Goal: Information Seeking & Learning: Learn about a topic

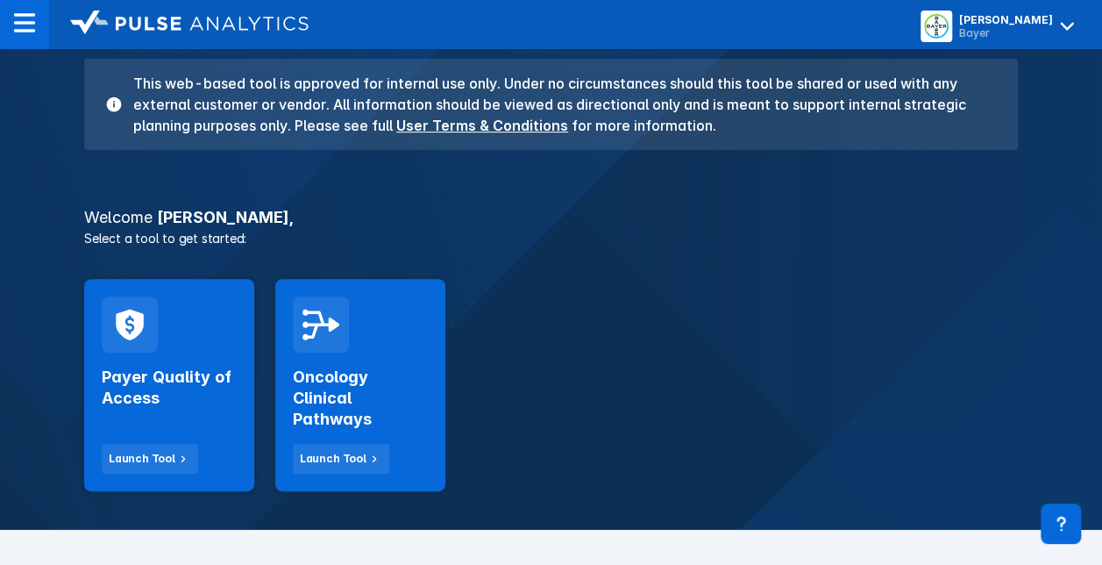
scroll to position [158, 0]
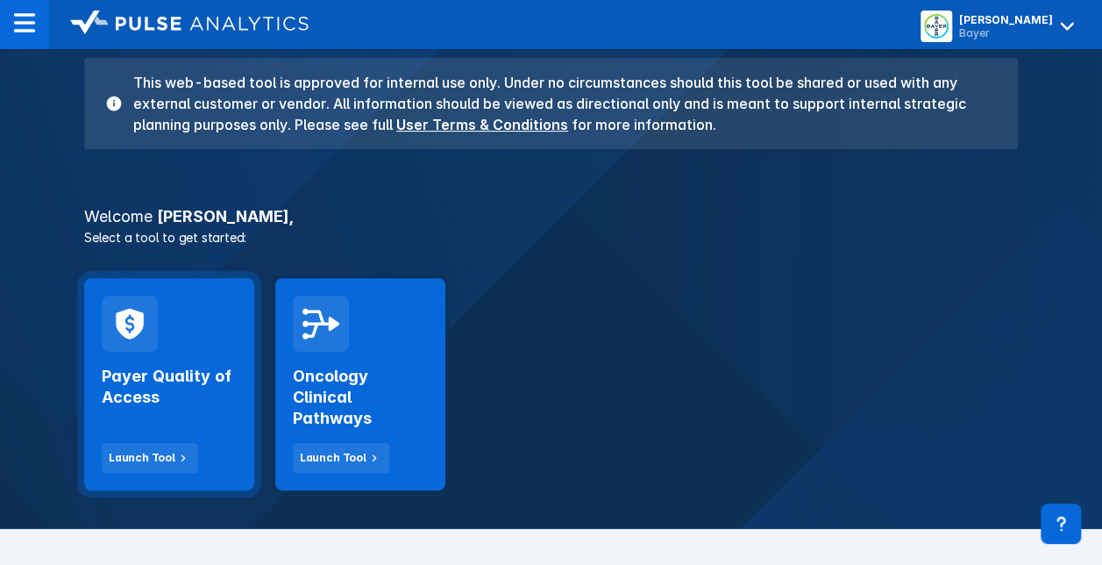
click at [247, 391] on div "Payer Quality of Access Launch Tool" at bounding box center [169, 384] width 170 height 212
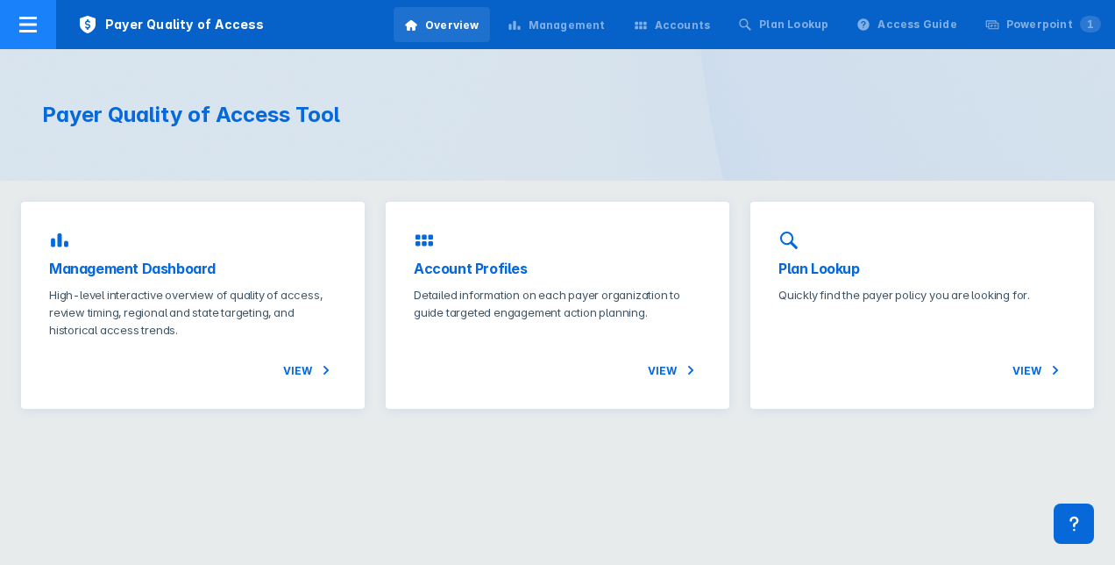
click at [32, 25] on icon at bounding box center [28, 25] width 18 height 16
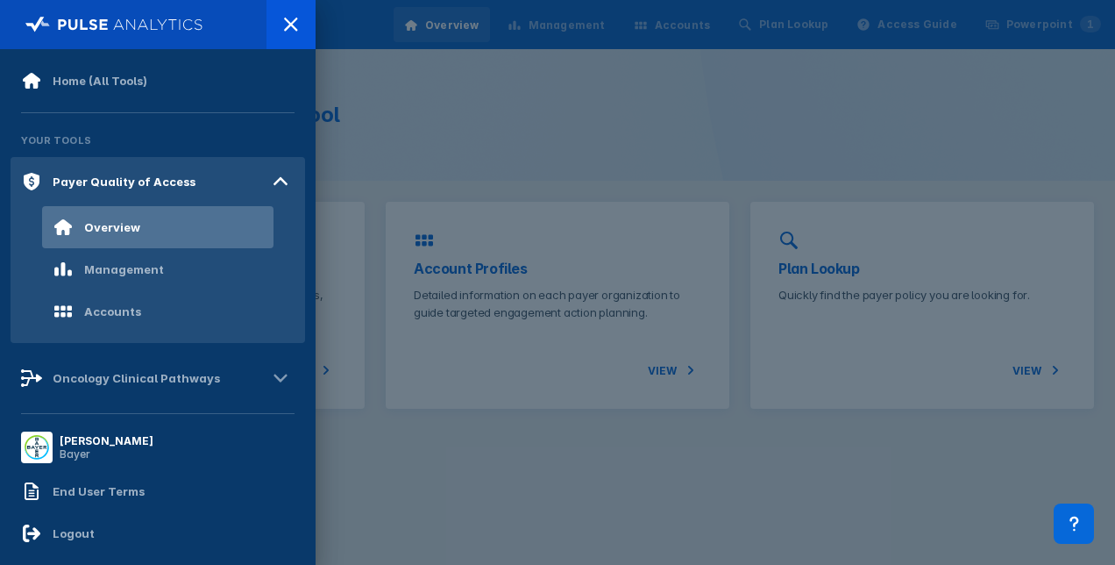
click at [421, 103] on div at bounding box center [557, 282] width 1115 height 565
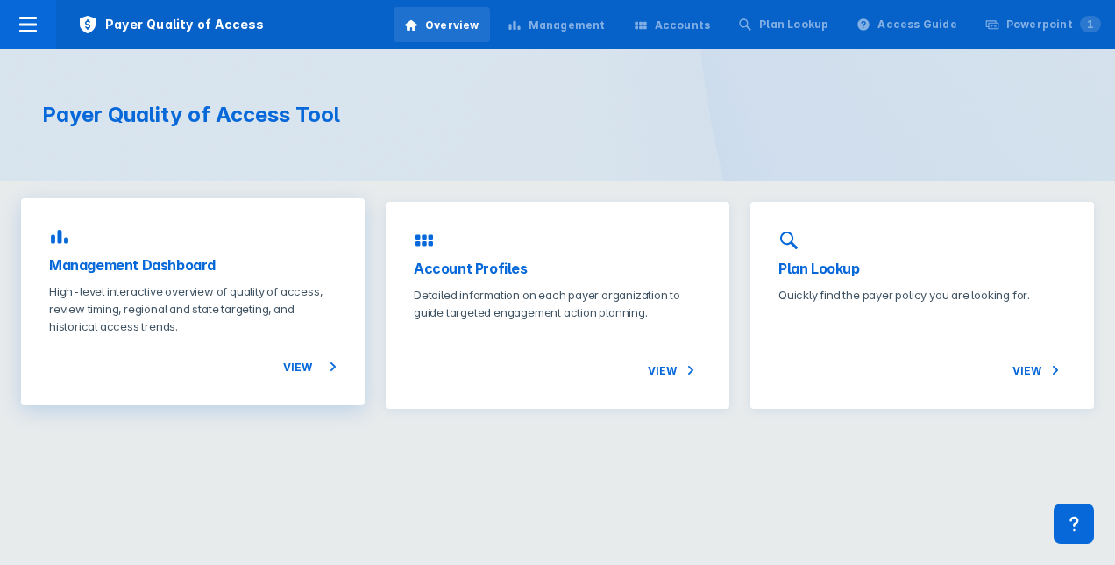
click at [217, 288] on p "High-level interactive overview of quality of access, review timing, regional a…" at bounding box center [193, 308] width 288 height 53
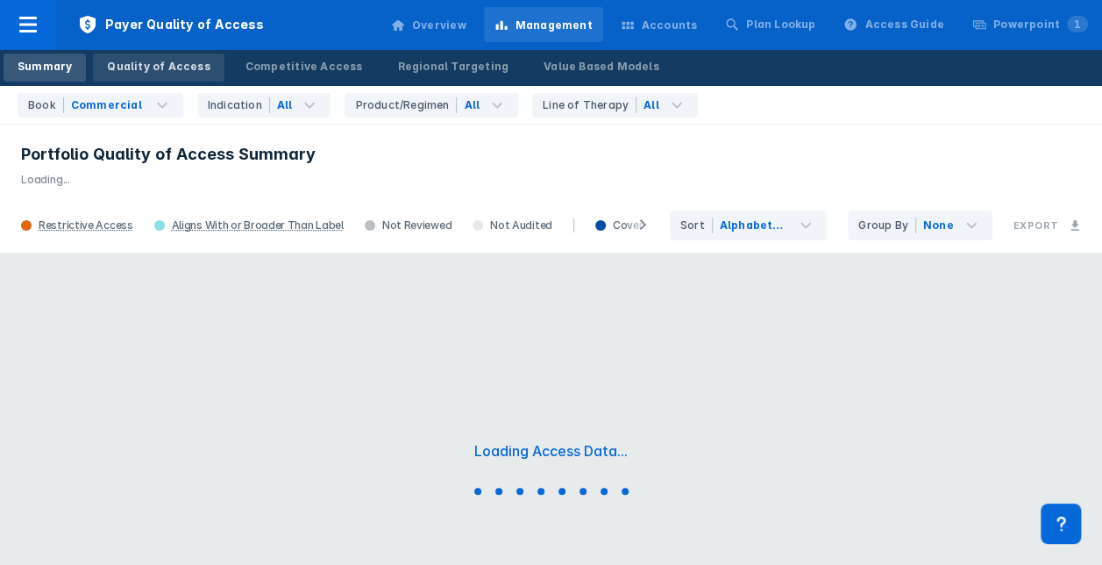
click at [147, 72] on div "Quality of Access" at bounding box center [158, 67] width 103 height 16
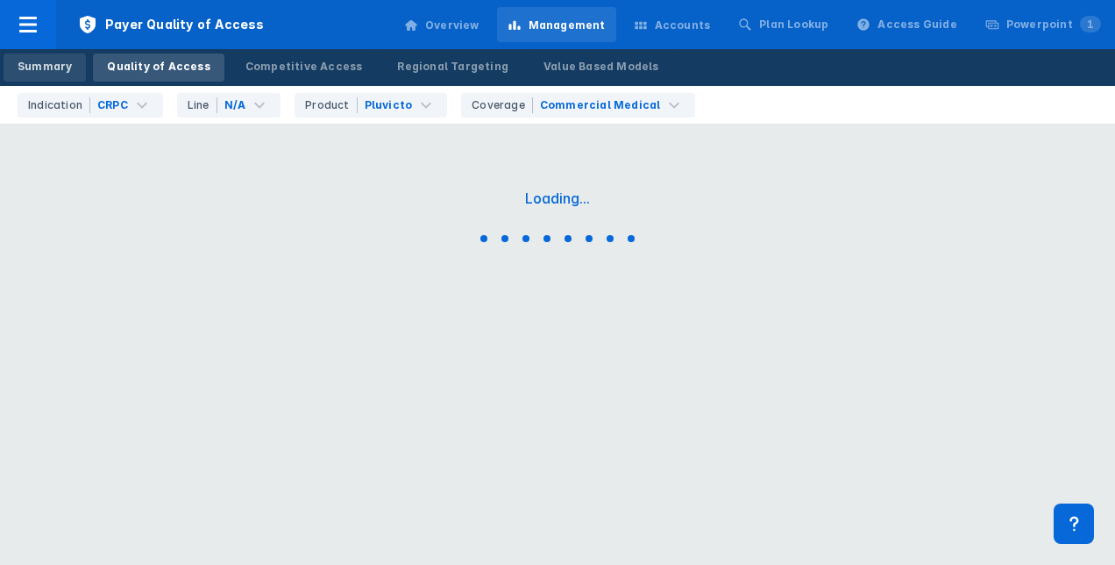
click at [49, 66] on div "Summary" at bounding box center [45, 67] width 54 height 16
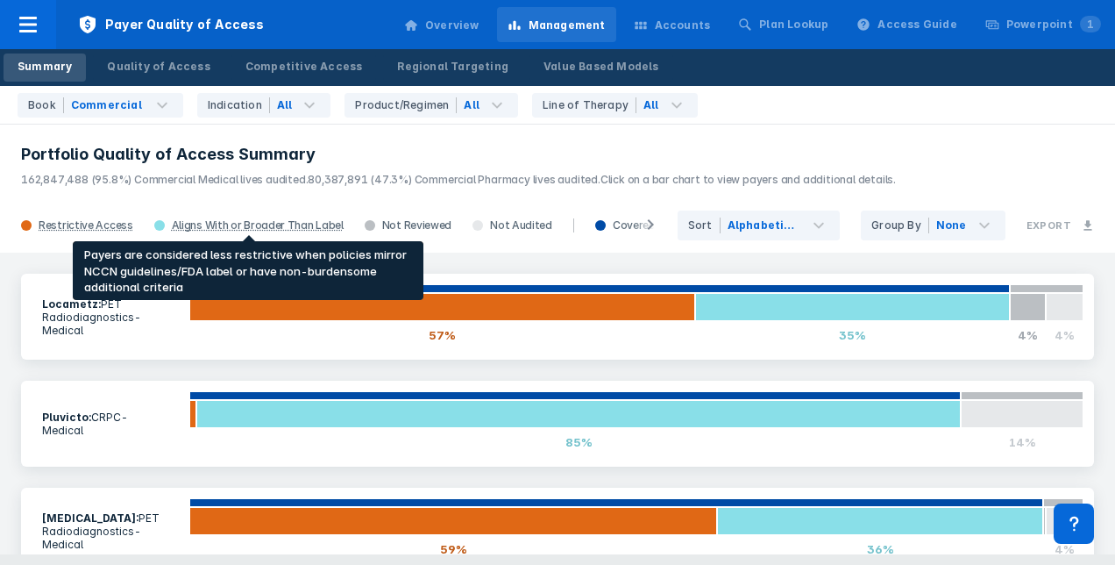
click at [218, 225] on div "Aligns With or Broader Than Label" at bounding box center [258, 225] width 172 height 14
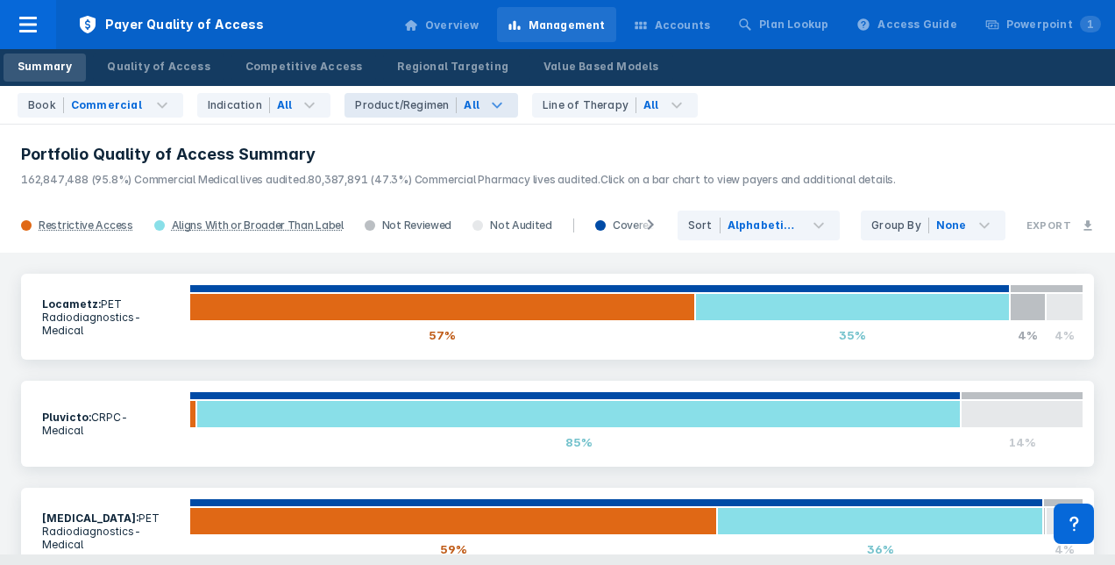
click at [487, 101] on icon at bounding box center [497, 105] width 21 height 21
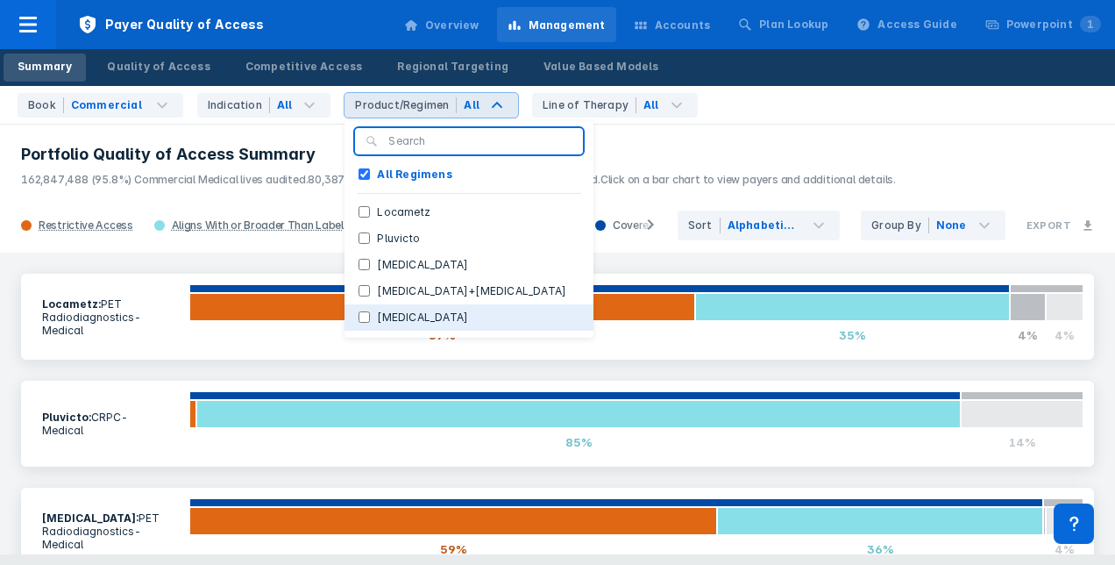
click at [413, 314] on button "[MEDICAL_DATA]" at bounding box center [469, 317] width 249 height 26
checkbox Regimens "false"
checkbox input "true"
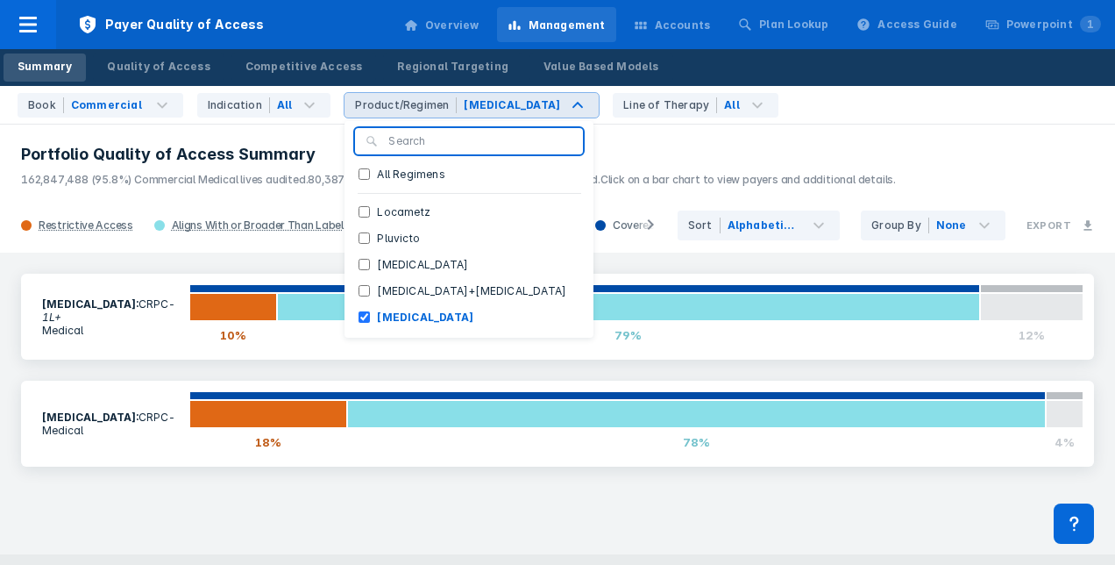
click at [714, 158] on h3 "Portfolio Quality of Access Summary" at bounding box center [557, 154] width 1073 height 21
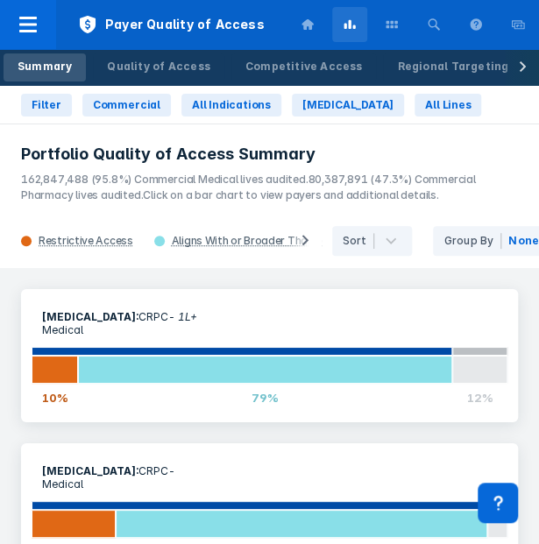
click at [305, 243] on icon at bounding box center [305, 240] width 7 height 11
click at [310, 245] on button at bounding box center [305, 241] width 35 height 25
click at [303, 236] on polygon at bounding box center [305, 240] width 6 height 11
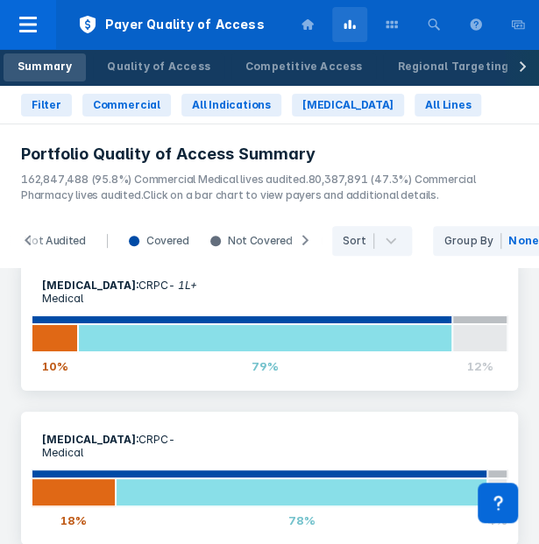
scroll to position [18, 0]
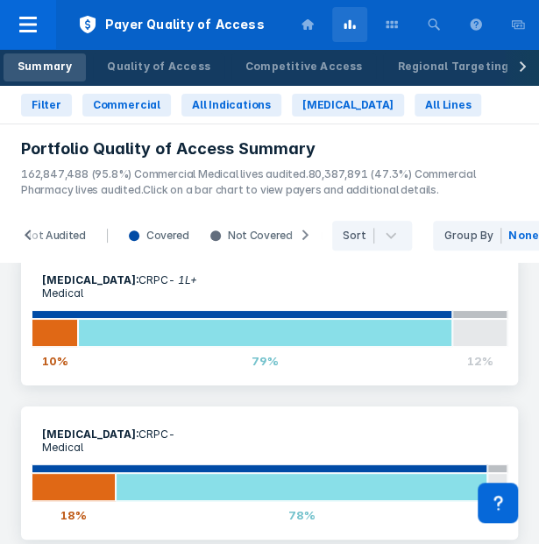
click at [28, 230] on polygon at bounding box center [28, 235] width 6 height 11
click at [32, 224] on button at bounding box center [28, 236] width 35 height 25
click at [31, 230] on icon at bounding box center [28, 235] width 7 height 11
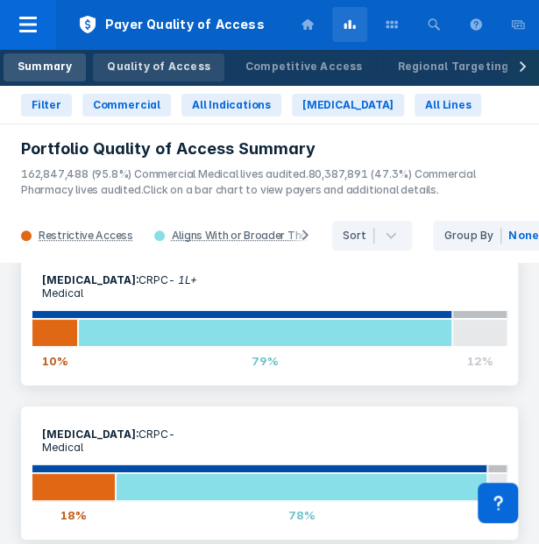
click at [139, 64] on div "Quality of Access" at bounding box center [158, 67] width 103 height 16
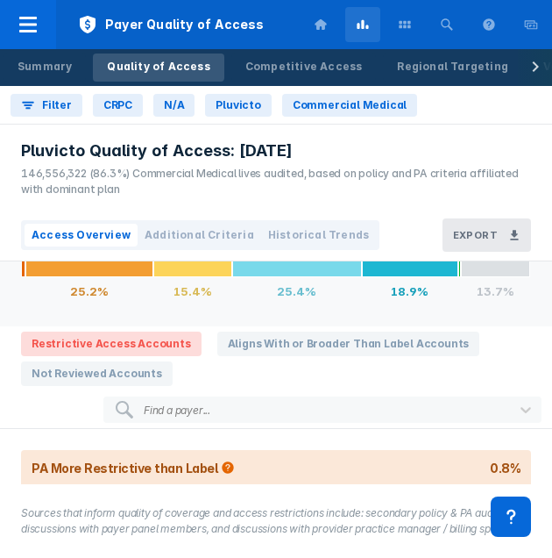
scroll to position [88, 0]
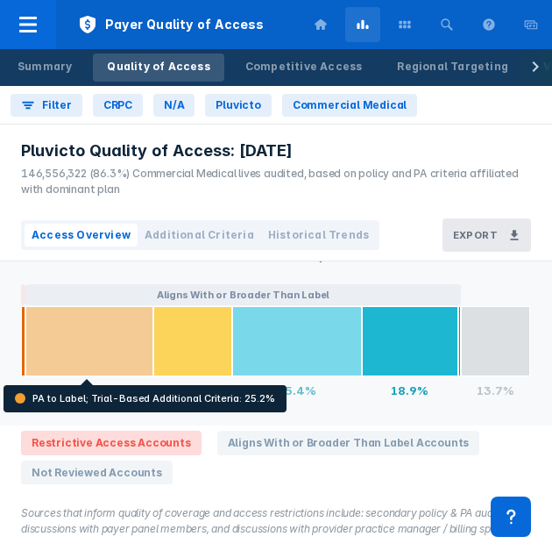
click at [130, 349] on div at bounding box center [89, 341] width 129 height 70
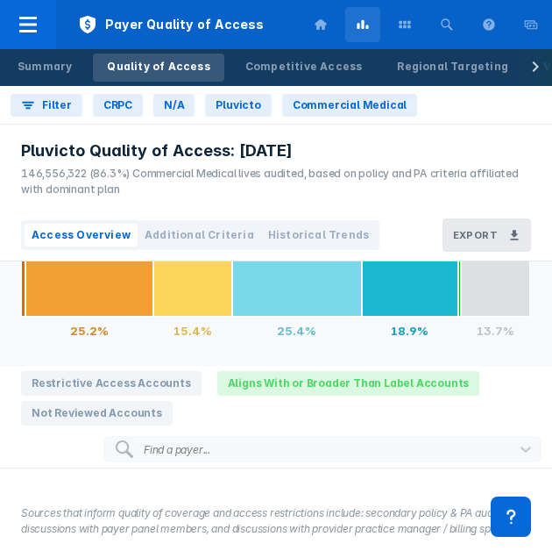
scroll to position [175, 0]
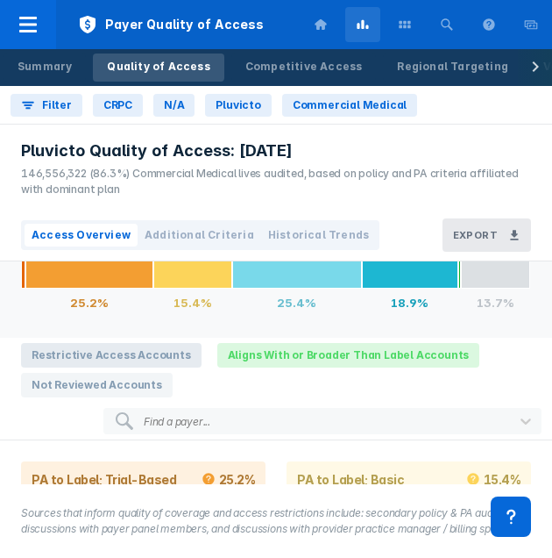
click at [107, 346] on span "Restrictive Access Accounts" at bounding box center [111, 355] width 181 height 25
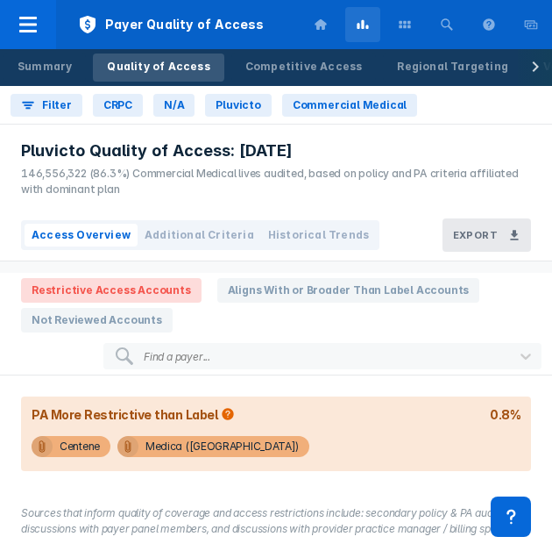
scroll to position [263, 0]
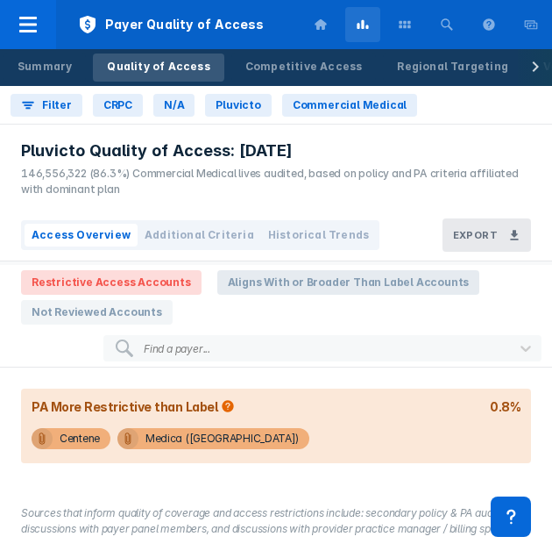
click at [280, 270] on span "Aligns With or Broader Than Label Accounts" at bounding box center [348, 282] width 263 height 25
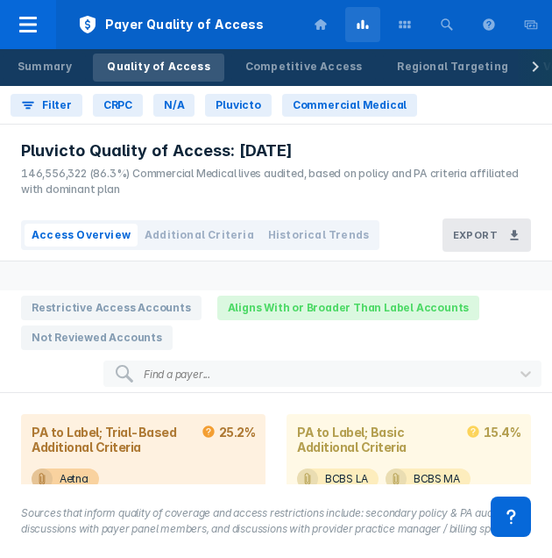
scroll to position [139, 0]
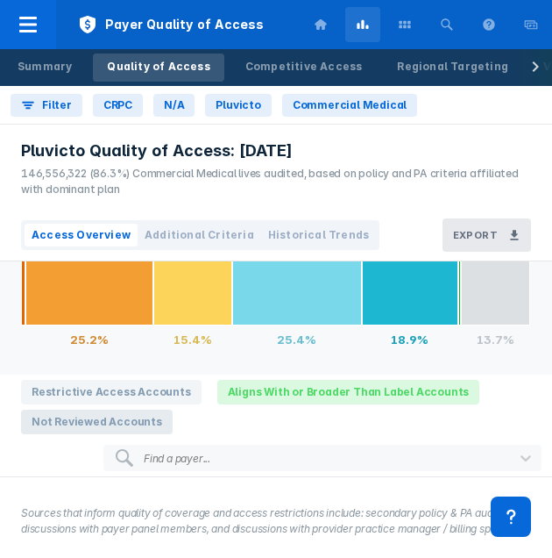
click at [129, 425] on span "Not Reviewed Accounts" at bounding box center [97, 421] width 152 height 25
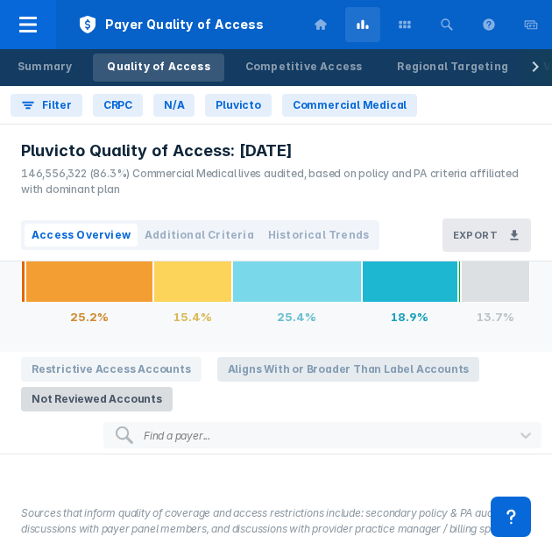
scroll to position [104, 0]
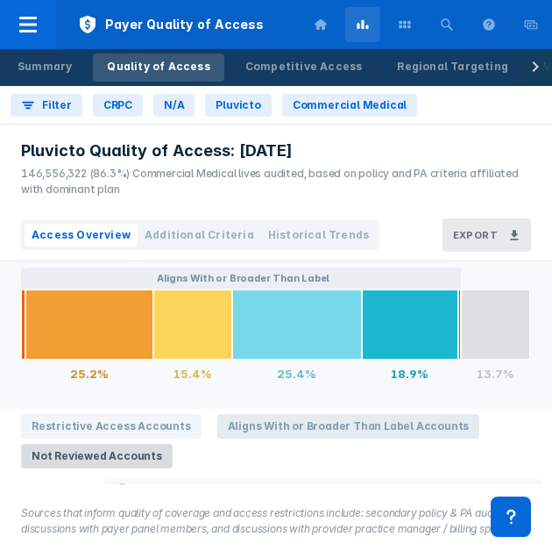
click at [360, 415] on span "Aligns With or Broader Than Label Accounts" at bounding box center [348, 426] width 263 height 25
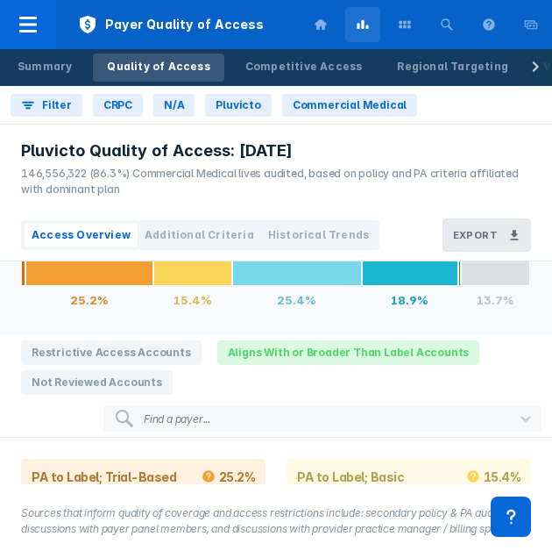
scroll to position [139, 0]
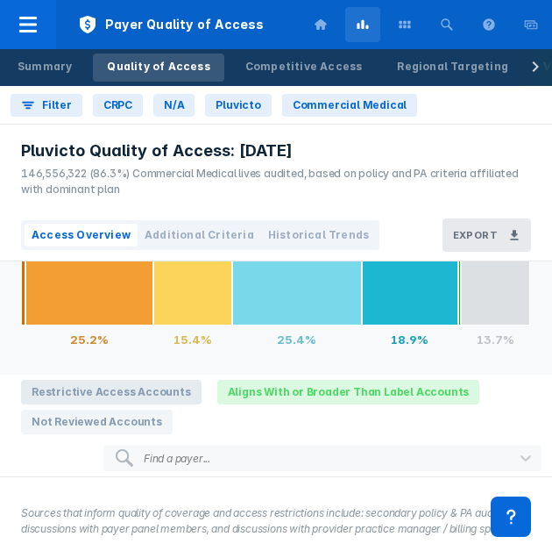
click at [121, 402] on span "Restrictive Access Accounts" at bounding box center [111, 392] width 181 height 25
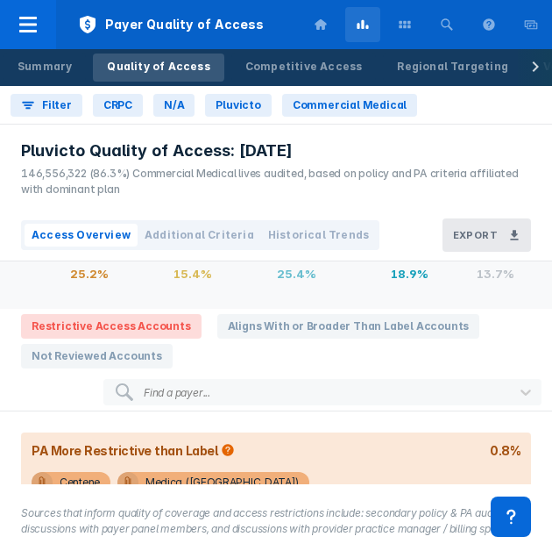
scroll to position [263, 0]
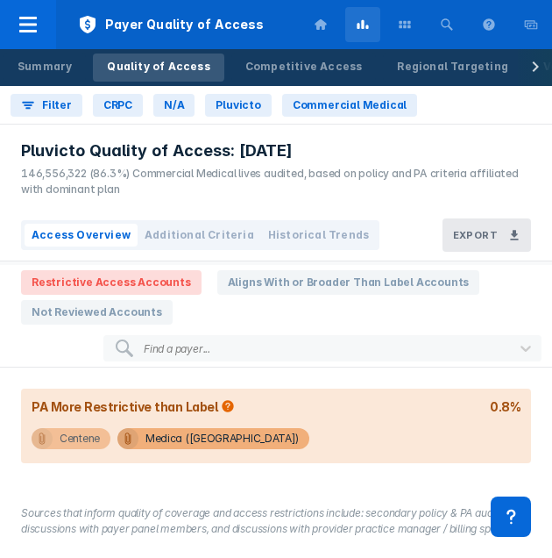
click at [56, 428] on span "Centene" at bounding box center [71, 438] width 79 height 21
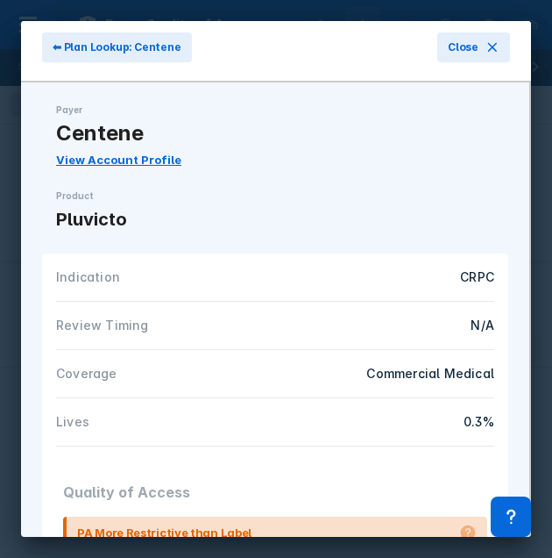
click at [498, 57] on div "⬅ Plan Lookup: Centene Close" at bounding box center [276, 51] width 510 height 61
click at [487, 53] on button "Close" at bounding box center [473, 47] width 73 height 30
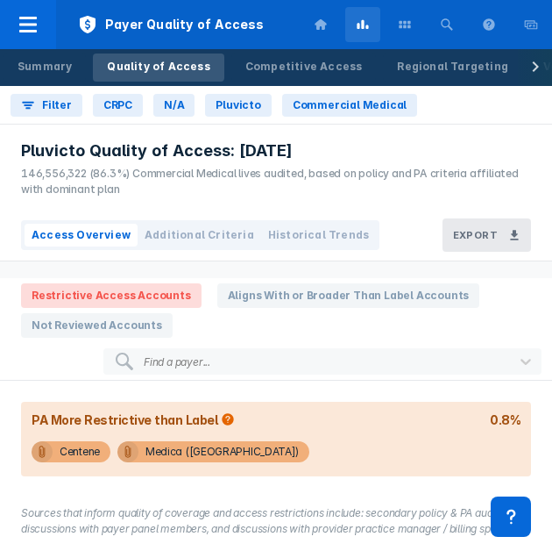
scroll to position [263, 0]
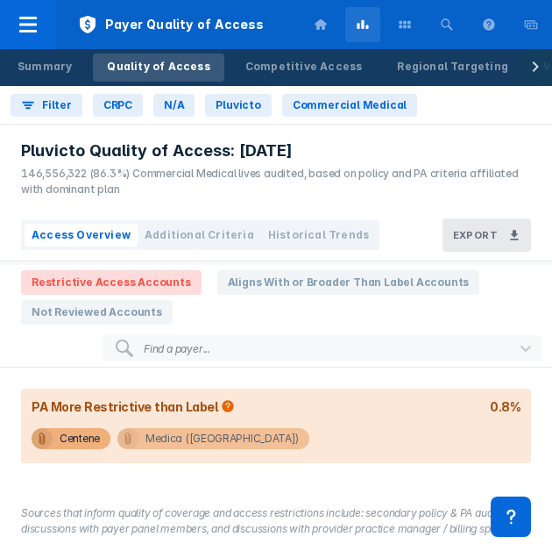
click at [206, 428] on div "Medica ([GEOGRAPHIC_DATA])" at bounding box center [222, 438] width 153 height 21
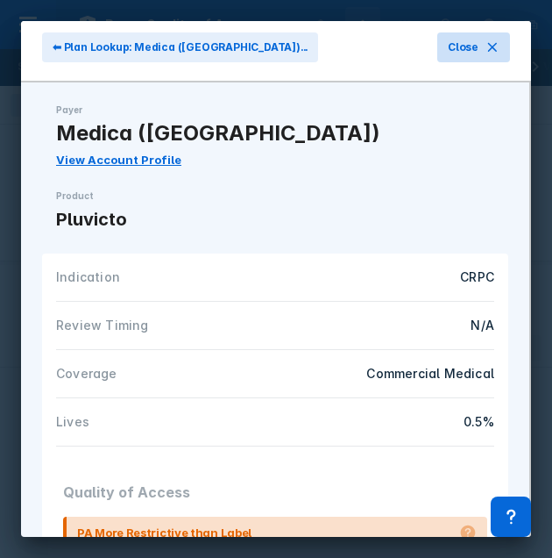
click at [456, 58] on button "Close" at bounding box center [473, 47] width 73 height 30
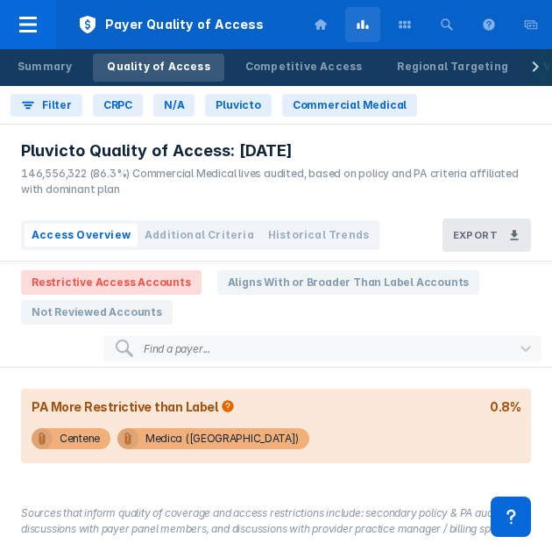
scroll to position [88, 0]
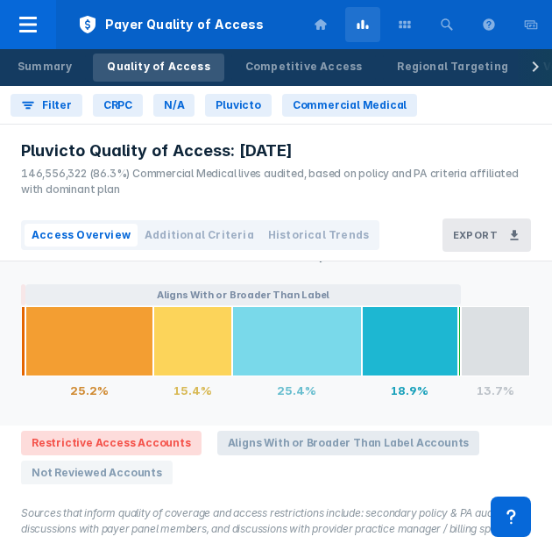
click at [304, 441] on span "Aligns With or Broader Than Label Accounts" at bounding box center [348, 442] width 263 height 25
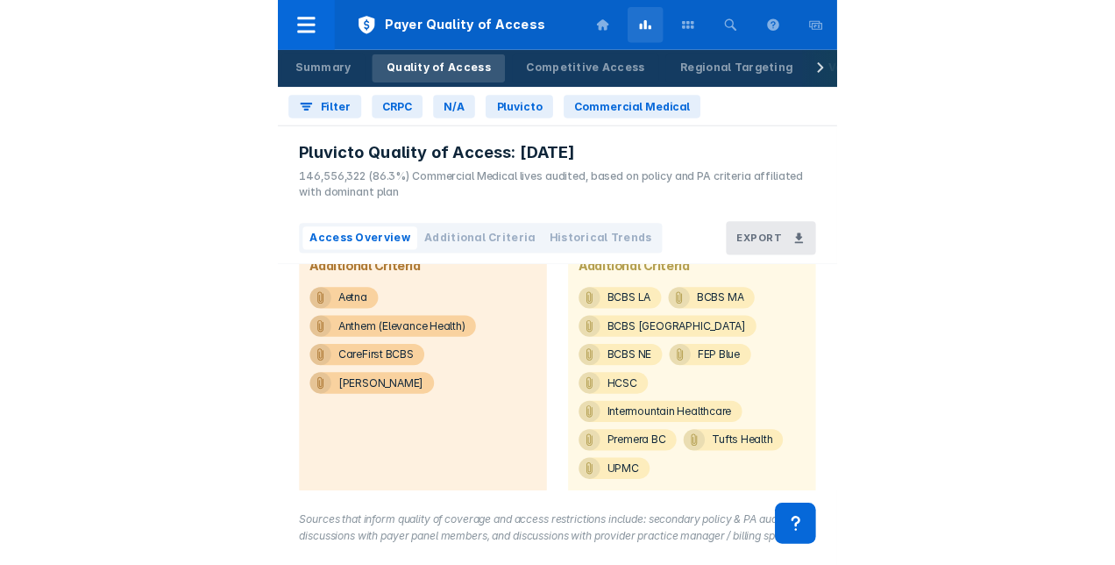
scroll to position [408, 0]
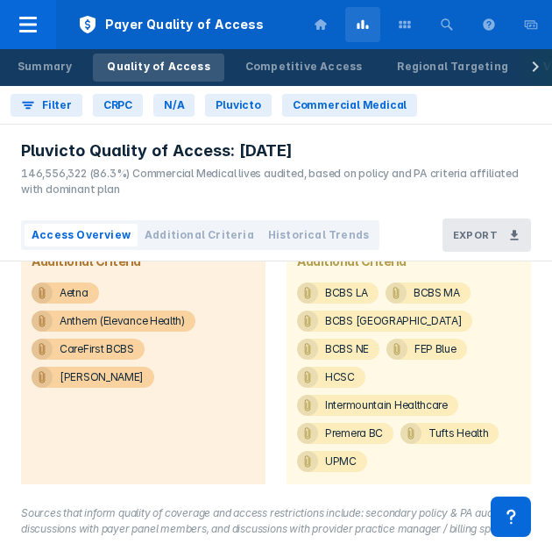
click at [198, 235] on span "Additional Criteria" at bounding box center [200, 235] width 110 height 16
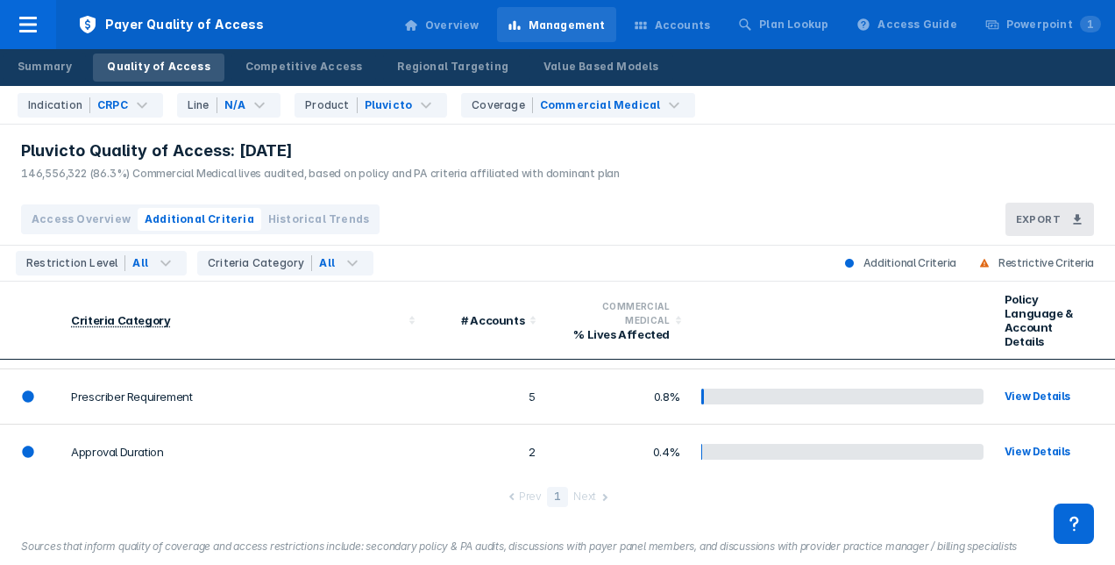
scroll to position [299, 0]
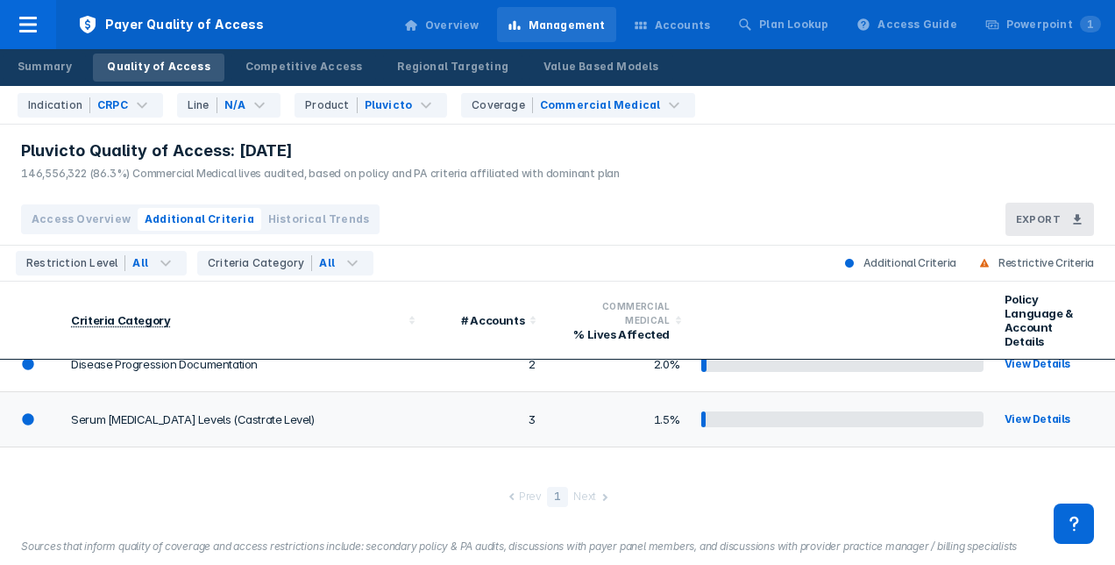
click at [325, 395] on td "Serum [MEDICAL_DATA] Levels (Castrate Level)" at bounding box center [242, 419] width 364 height 55
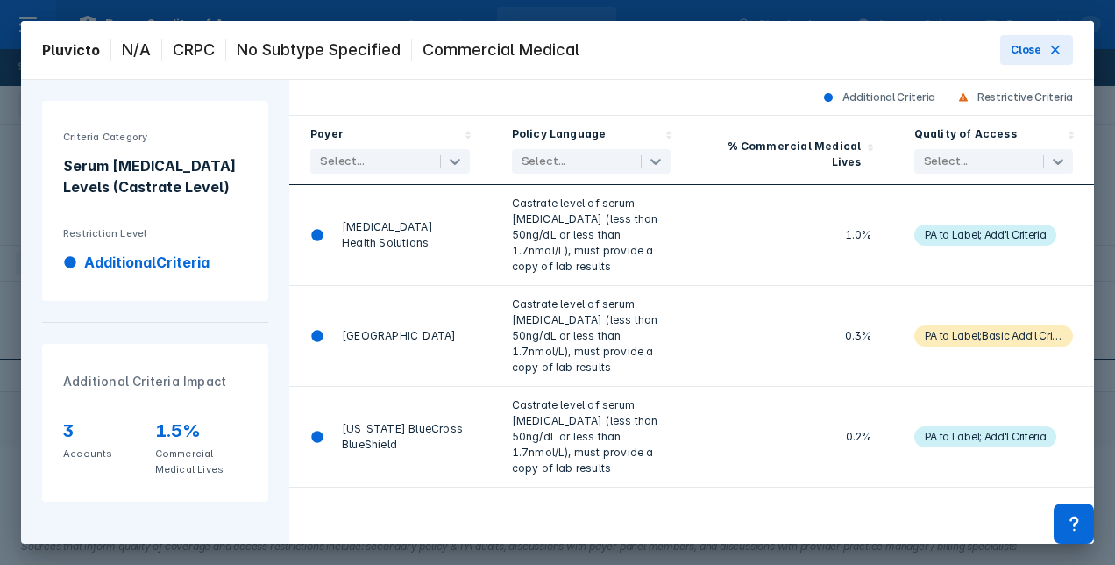
scroll to position [0, 0]
click at [1033, 56] on span "Close" at bounding box center [1026, 50] width 31 height 16
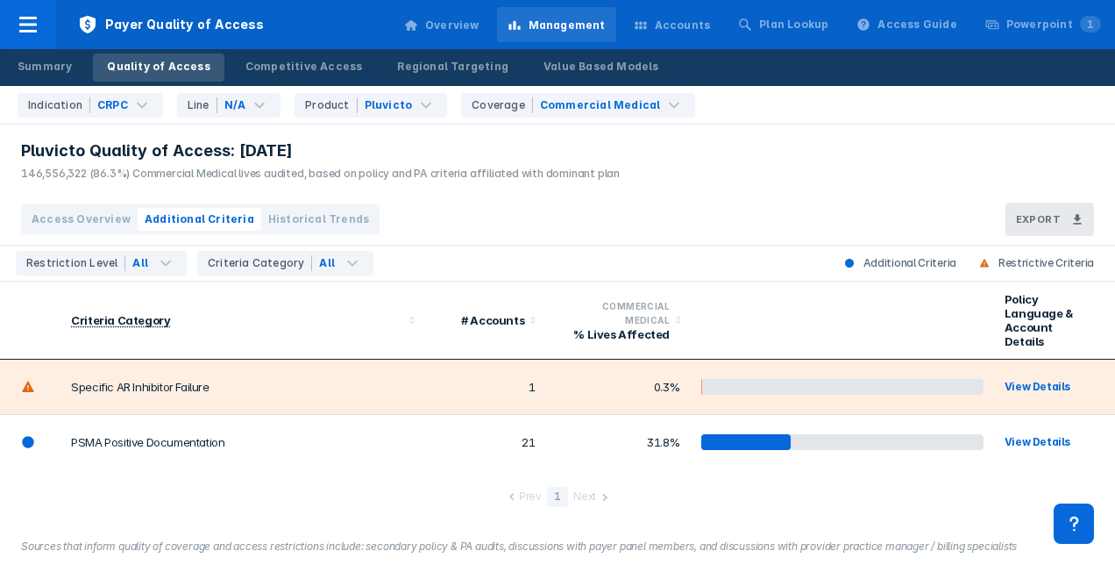
click at [280, 224] on span "Historical Trends" at bounding box center [318, 219] width 101 height 16
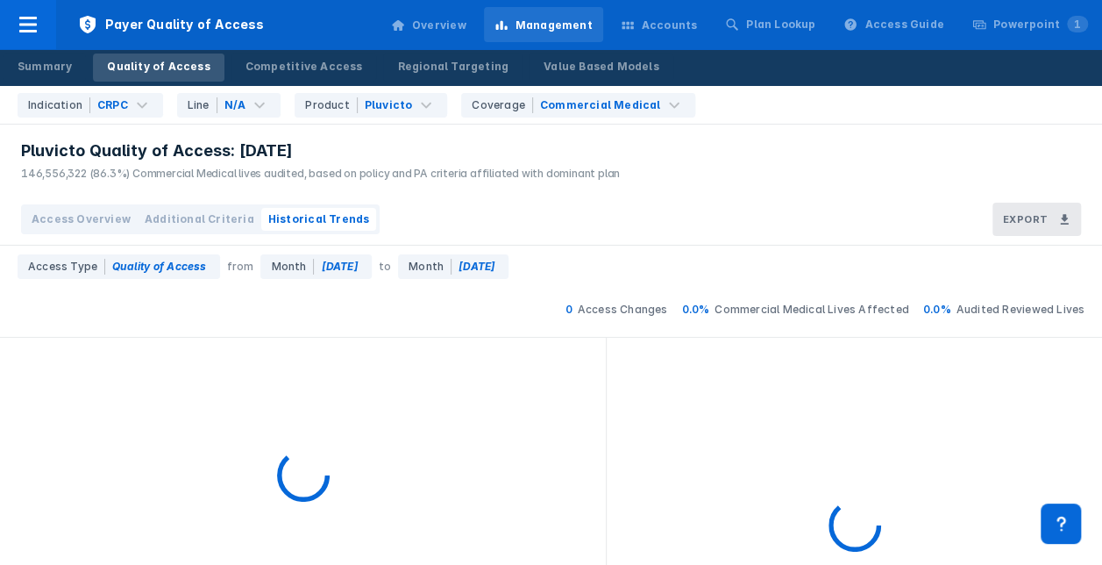
drag, startPoint x: 280, startPoint y: 224, endPoint x: 506, endPoint y: 291, distance: 235.8
click at [506, 291] on div "Pluvicto Quality of Access: [DATE] 146,556,322 (86.3%) Commercial Medical lives…" at bounding box center [551, 282] width 1102 height 565
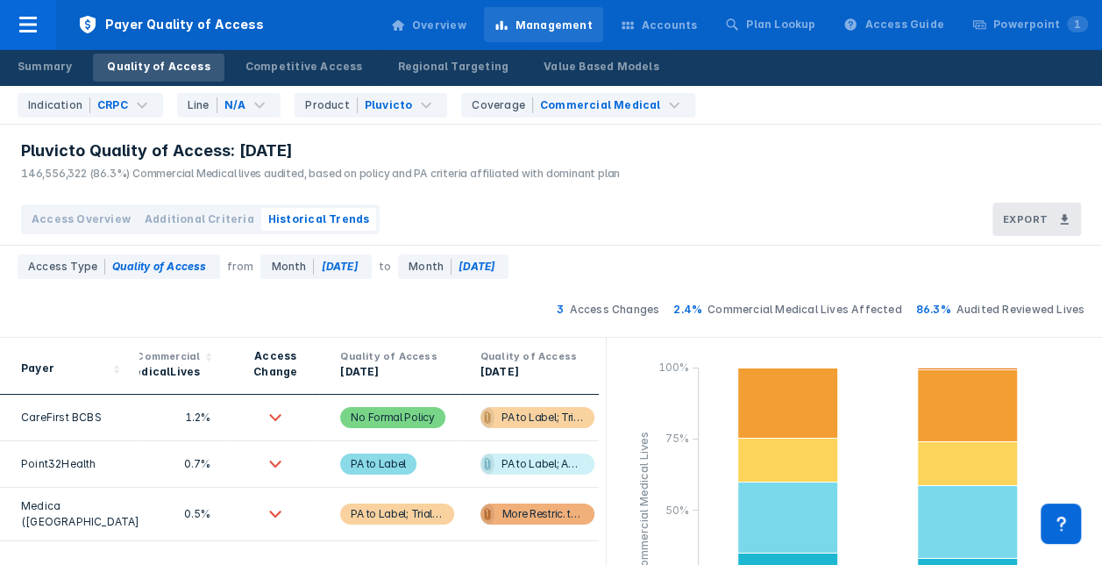
click at [70, 231] on div "Access Overview Additional Criteria Historical Trends" at bounding box center [200, 219] width 359 height 30
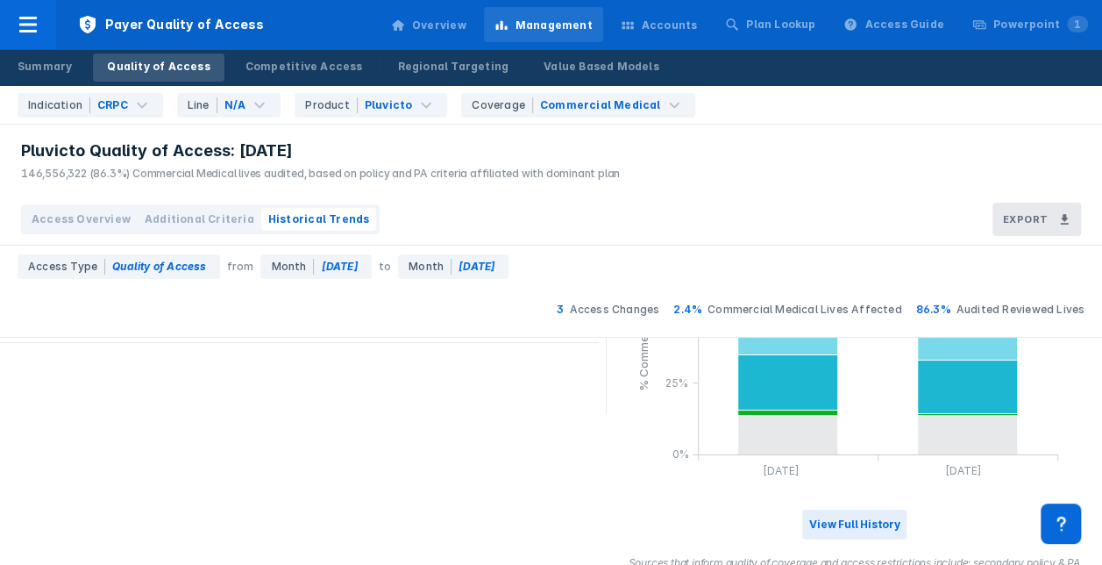
scroll to position [50, 0]
